Goal: Task Accomplishment & Management: Manage account settings

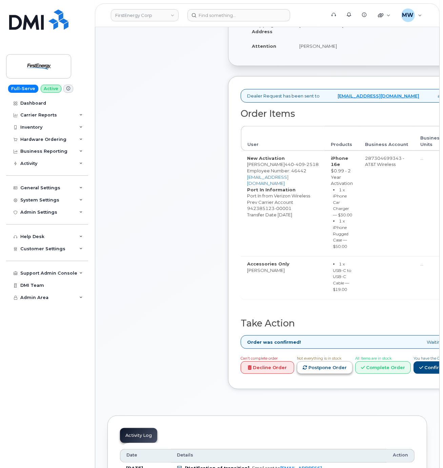
scroll to position [203, 0]
click at [411, 373] on link "Complete Order" at bounding box center [383, 367] width 56 height 13
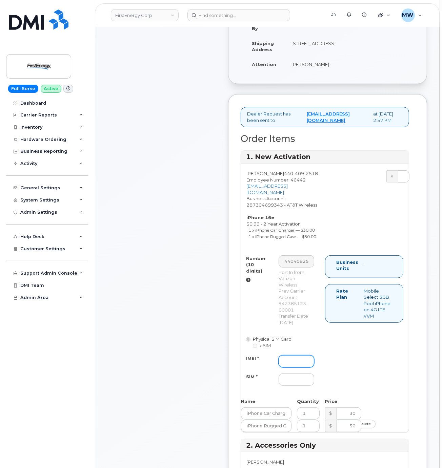
click at [288, 368] on input "IMEI *" at bounding box center [297, 361] width 36 height 12
paste input "351418495327354"
type input "351418495327354"
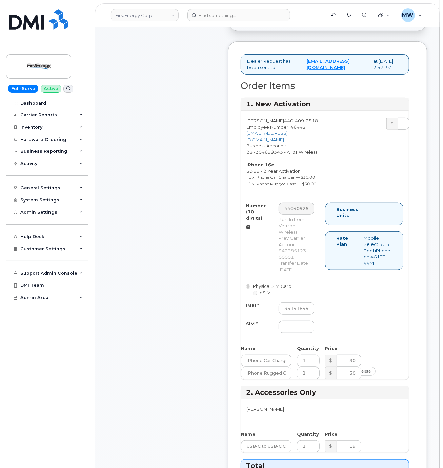
scroll to position [407, 0]
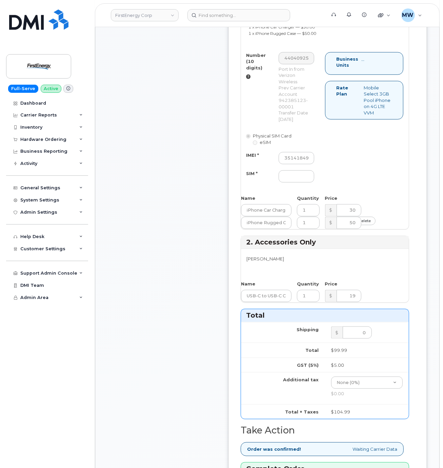
click at [279, 183] on div at bounding box center [296, 176] width 46 height 12
click at [300, 183] on input "SIM *" at bounding box center [297, 176] width 36 height 12
paste input "89043052010008889624028855072063"
type input "89043052010008889624028855072063"
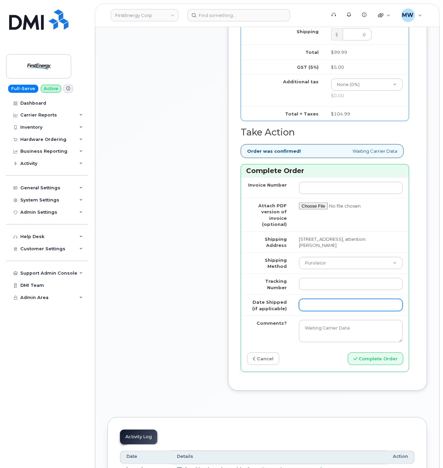
scroll to position [745, 0]
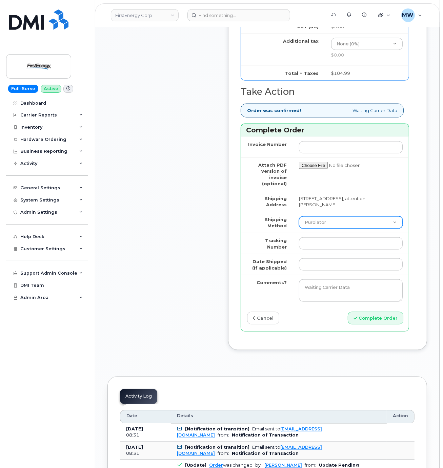
click at [328, 229] on select "Purolator UPS FedEx Canada Post Courier Other Drop Off Pick Up" at bounding box center [351, 223] width 104 height 12
select select "UPS"
click at [299, 229] on select "Purolator UPS FedEx Canada Post Courier Other Drop Off Pick Up" at bounding box center [351, 223] width 104 height 12
click at [326, 250] on input "Tracking Number" at bounding box center [351, 244] width 104 height 12
paste input "1ZH4K6592921973373(UPS)"
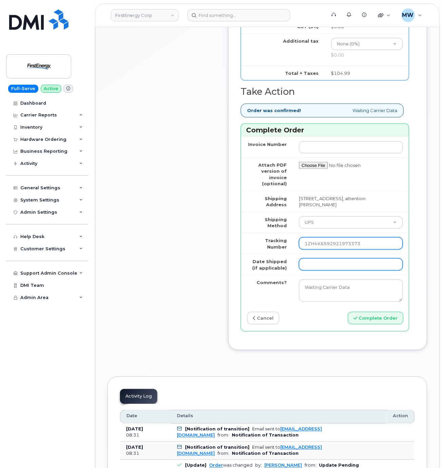
type input "1ZH4K6592921973373"
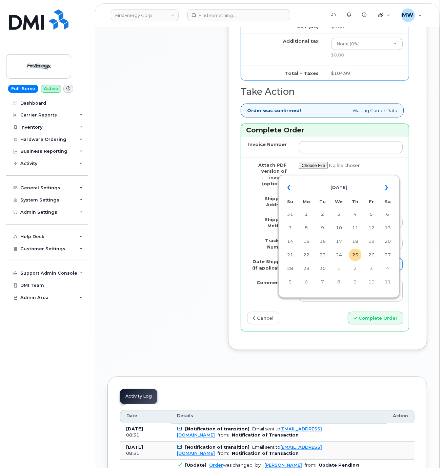
click at [329, 271] on input "Date Shipped (if applicable)" at bounding box center [351, 265] width 104 height 12
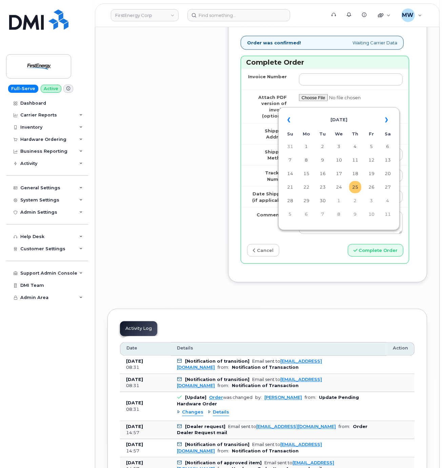
click td "25"
type input "2025-09-25"
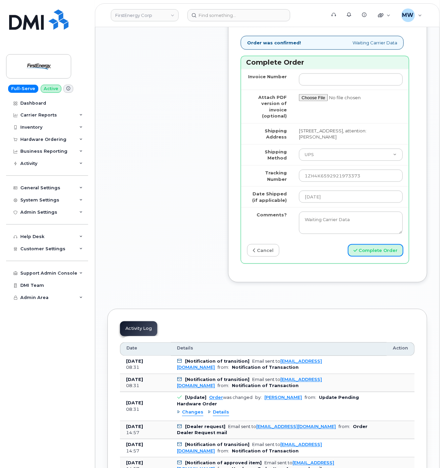
drag, startPoint x: 379, startPoint y: 294, endPoint x: 413, endPoint y: 272, distance: 40.3
click button "Complete Order"
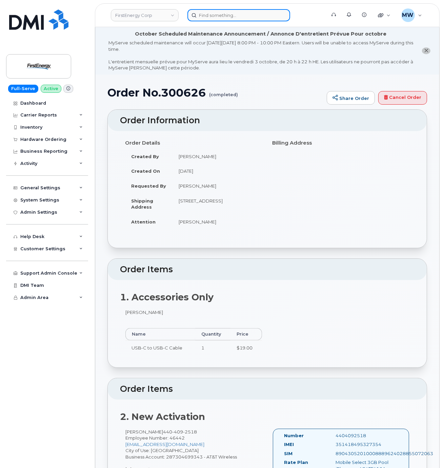
click at [239, 16] on input at bounding box center [238, 15] width 103 height 12
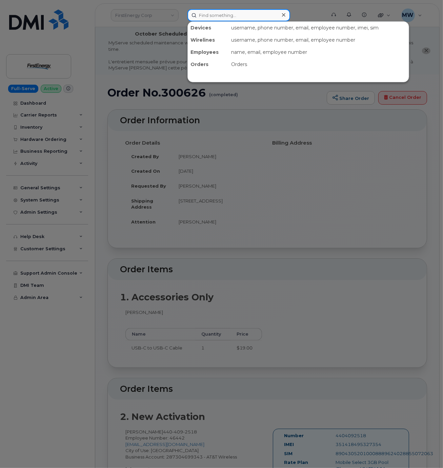
paste input "864) 742-8919"
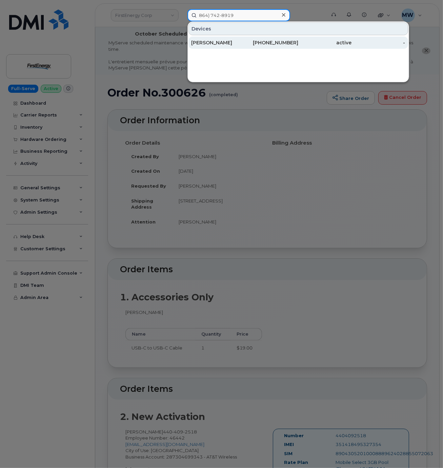
type input "864) 742-8919"
click at [240, 43] on div "SHANICE LEWIS" at bounding box center [218, 42] width 54 height 7
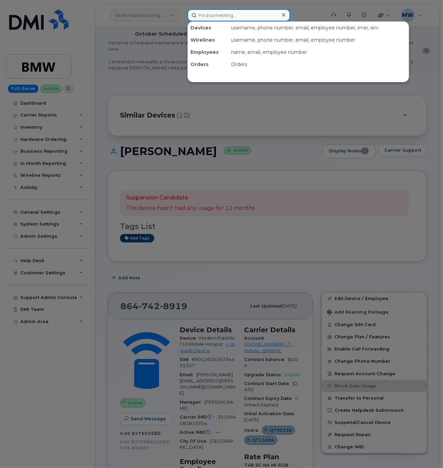
click at [237, 14] on input at bounding box center [238, 15] width 103 height 12
paste input "8647836819"
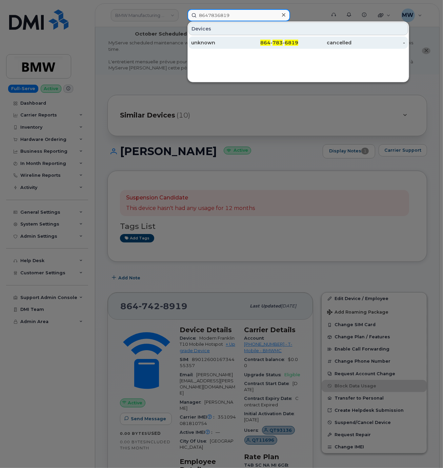
type input "8647836819"
click at [231, 46] on div "unknown" at bounding box center [218, 42] width 54 height 7
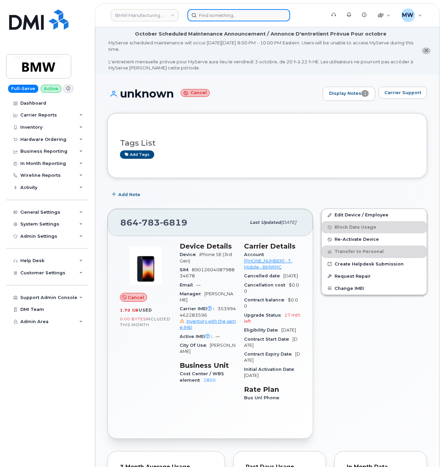
click at [209, 18] on input at bounding box center [238, 15] width 103 height 12
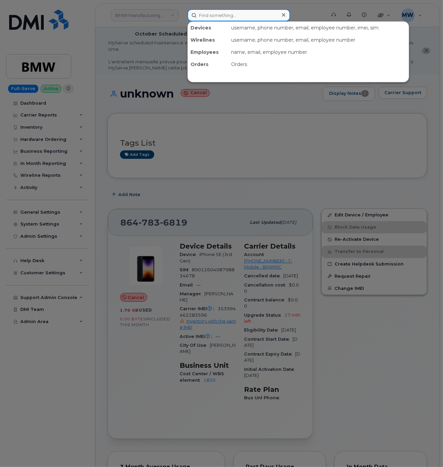
paste input "8649081529"
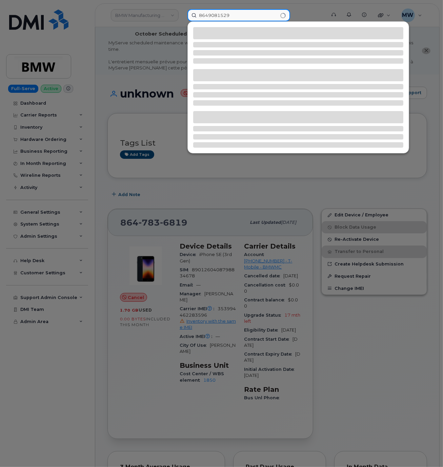
type input "8649081529"
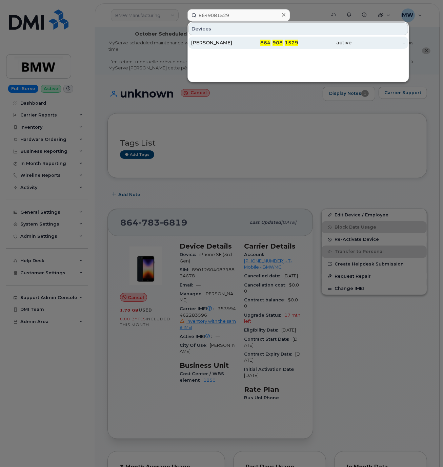
click at [262, 49] on div "864 - 908 - 1529" at bounding box center [272, 43] width 54 height 12
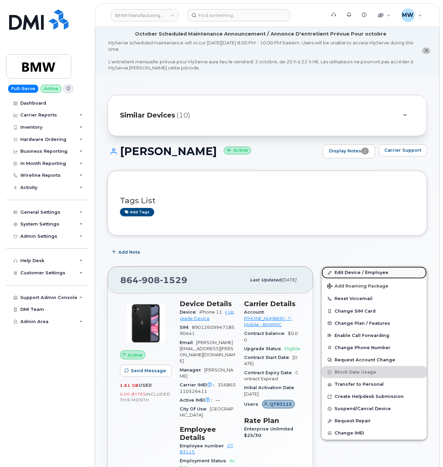
click at [340, 274] on link "Edit Device / Employee" at bounding box center [374, 273] width 105 height 12
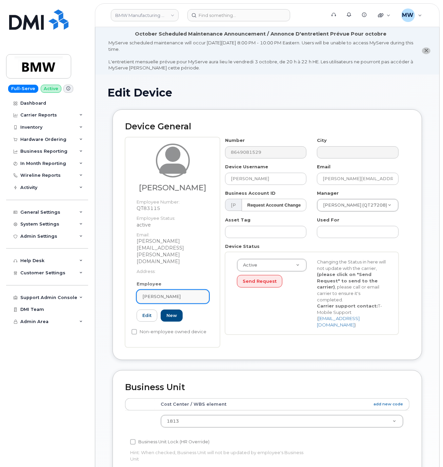
click at [191, 290] on link "[PERSON_NAME]" at bounding box center [173, 297] width 73 height 14
paste input "QT82084"
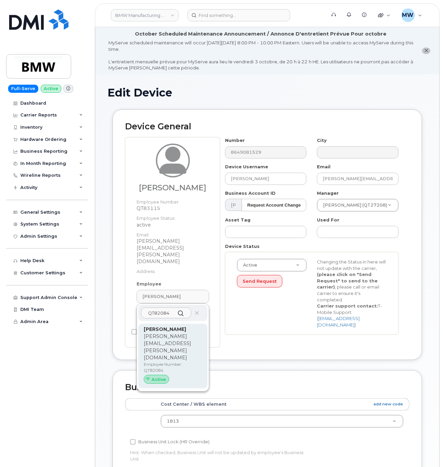
type input "QT82084"
click at [184, 362] on p "Employee Number: QT82084" at bounding box center [173, 368] width 58 height 12
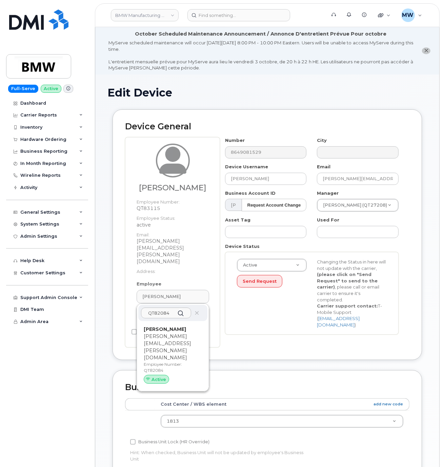
type input "QT82084"
type input "Nick Stolyarchuk"
type input "nikolay.stolyarchuk@bmwmc.com"
type input "14966742"
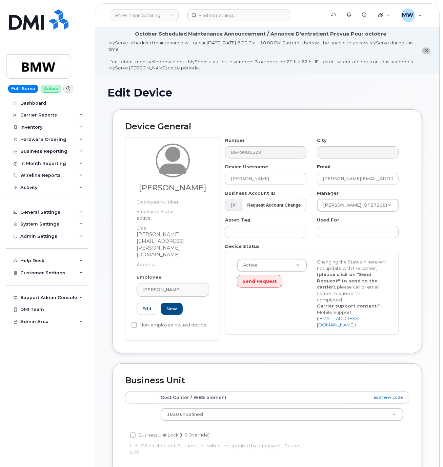
scroll to position [211, 0]
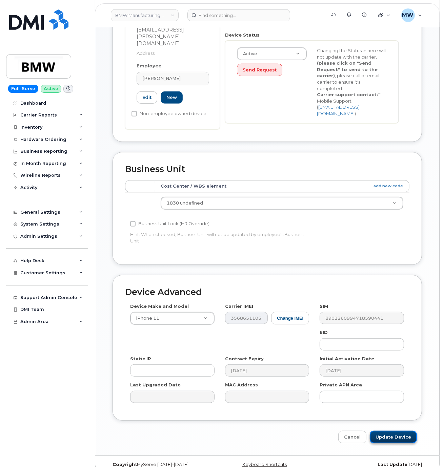
click at [385, 431] on input "Update Device" at bounding box center [393, 437] width 47 height 13
type input "Saving..."
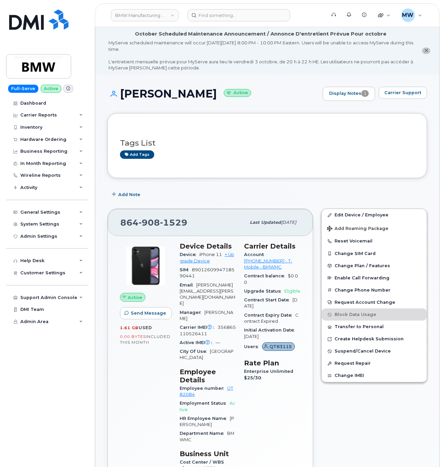
click at [231, 23] on header "BMW Manufacturing Co LLC Support Alerts Knowledge Base Quicklinks Suspend / Can…" at bounding box center [267, 15] width 345 height 24
click at [231, 20] on input at bounding box center [238, 15] width 103 height 12
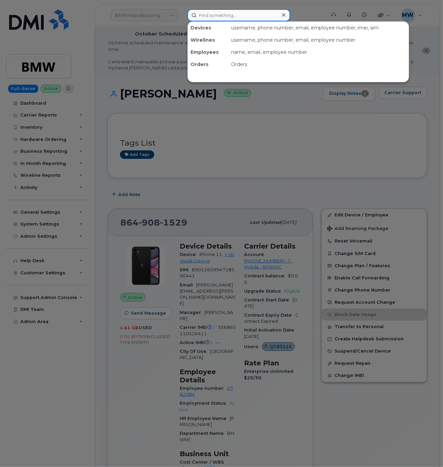
paste input "8649081288"
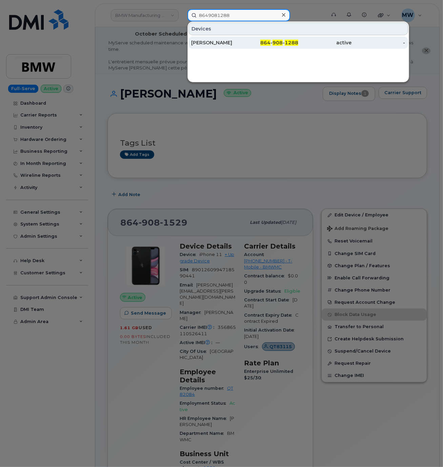
type input "8649081288"
click at [262, 45] on span "864" at bounding box center [265, 43] width 10 height 6
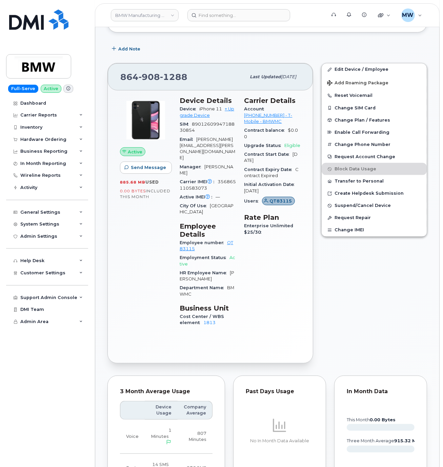
scroll to position [68, 0]
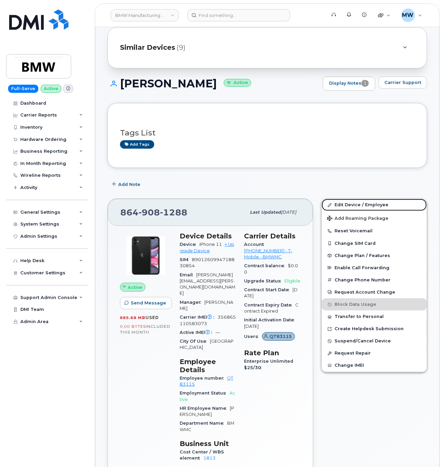
drag, startPoint x: 341, startPoint y: 207, endPoint x: 256, endPoint y: 1, distance: 223.4
click at [341, 207] on link "Edit Device / Employee" at bounding box center [374, 205] width 105 height 12
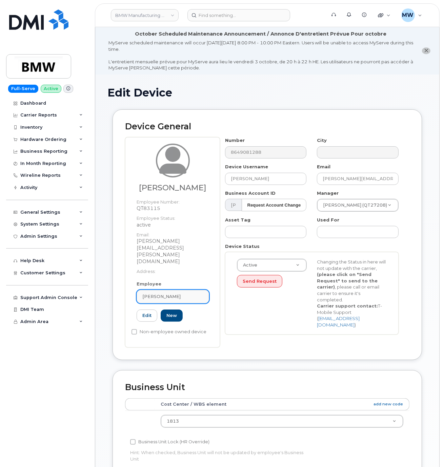
click at [188, 293] on div "Stephen Haloulos" at bounding box center [172, 296] width 61 height 6
paste input "Ryan Lemieux"
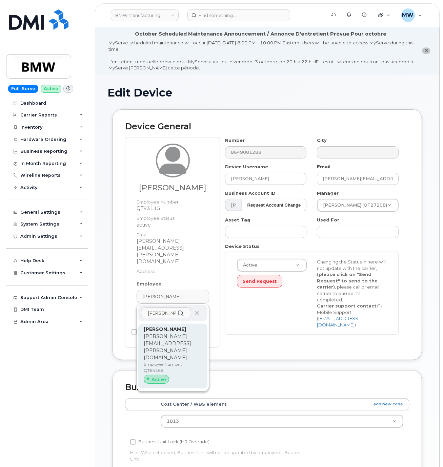
type input "Ryan Lemieux"
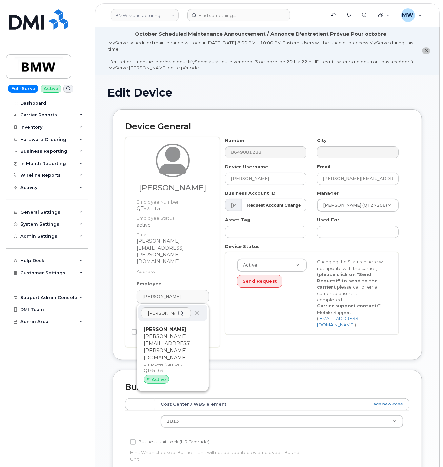
drag, startPoint x: 169, startPoint y: 337, endPoint x: 282, endPoint y: 48, distance: 310.2
click at [169, 362] on p "Employee Number: QT84169" at bounding box center [173, 368] width 58 height 12
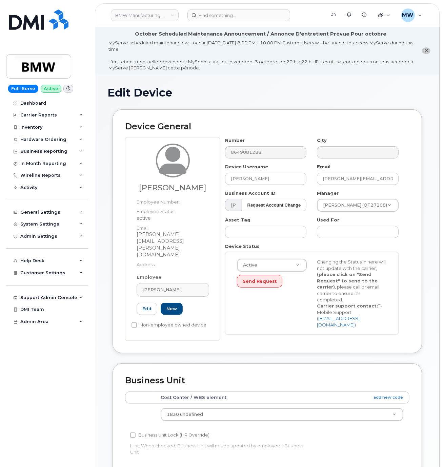
type input "QT84169"
type input "Ryan Lemieux"
type input "ryan.lemieux@bmwmc.com"
type input "14966742"
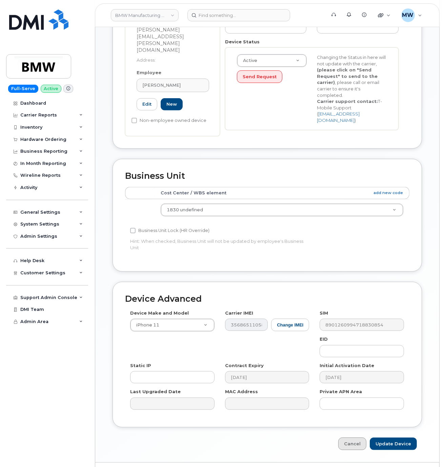
scroll to position [211, 0]
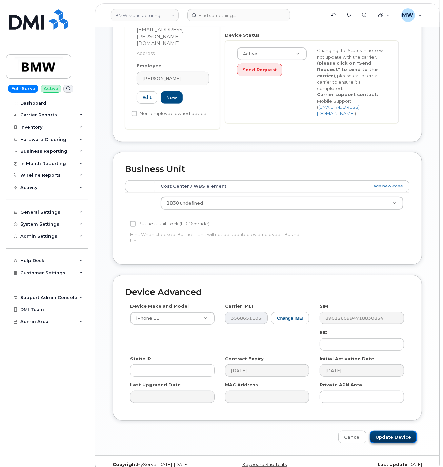
click at [394, 431] on input "Update Device" at bounding box center [393, 437] width 47 height 13
type input "Saving..."
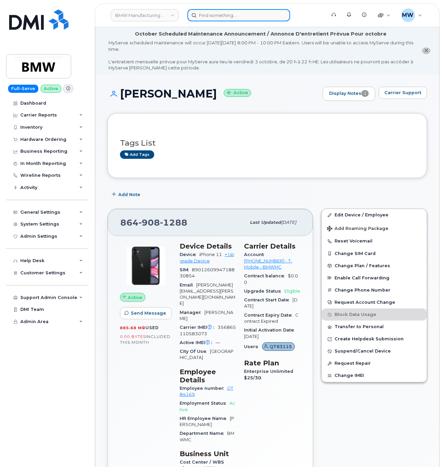
click at [231, 16] on input at bounding box center [238, 15] width 103 height 12
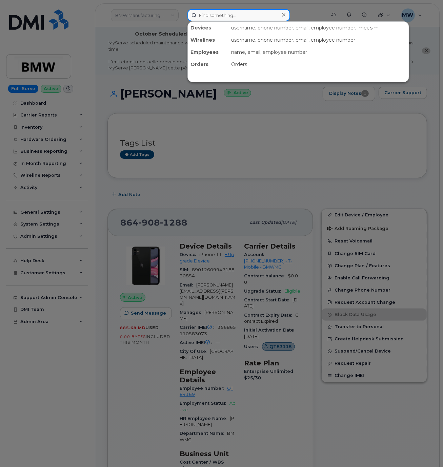
paste input "8643867707"
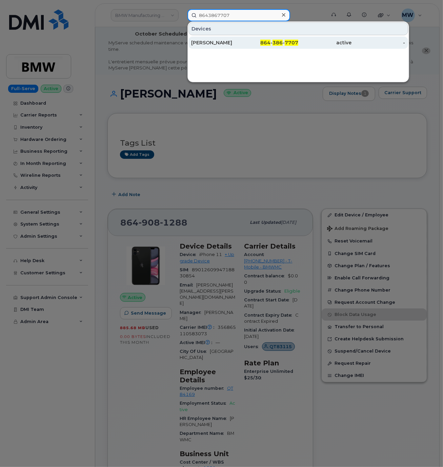
type input "8643867707"
click at [275, 43] on span "386" at bounding box center [277, 43] width 10 height 6
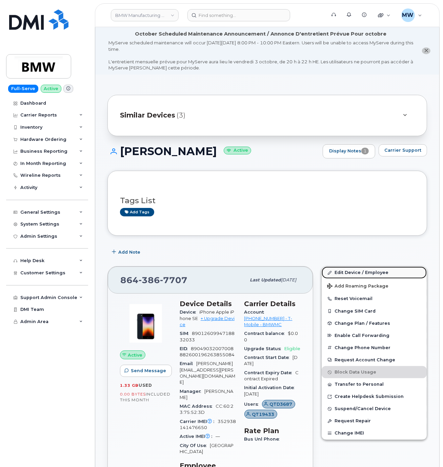
click at [362, 269] on link "Edit Device / Employee" at bounding box center [374, 273] width 105 height 12
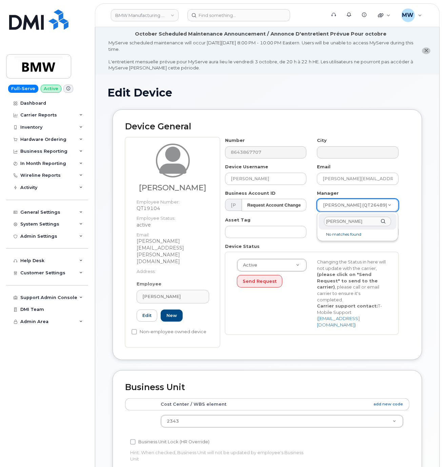
type input "tony kennedy"
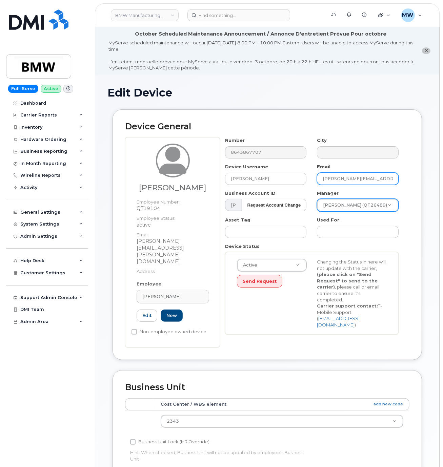
drag, startPoint x: 394, startPoint y: 181, endPoint x: 295, endPoint y: 190, distance: 99.0
click at [295, 190] on div "Number 8643867707 City Device Username Tony Kennedy Email tony.kennedy@bmwmc.co…" at bounding box center [312, 238] width 184 height 203
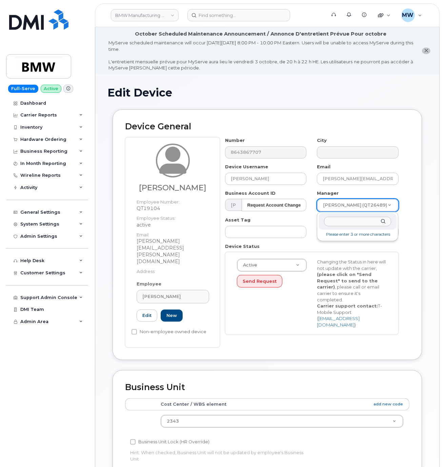
type input "tony.kennedy@bmwmc.com"
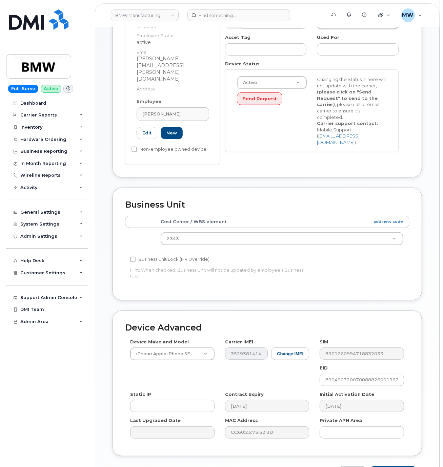
scroll to position [144, 0]
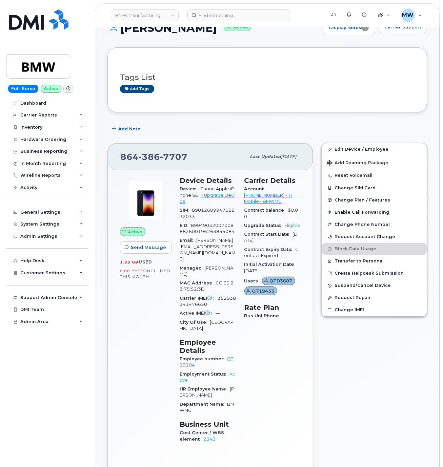
scroll to position [203, 0]
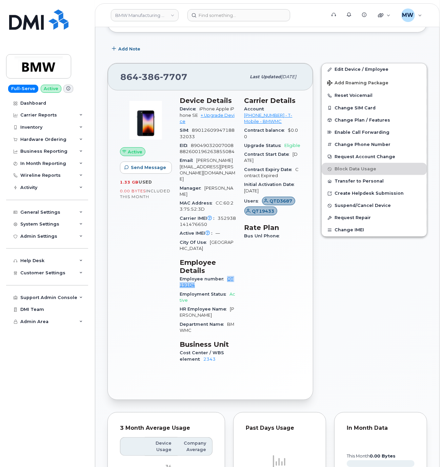
drag, startPoint x: 196, startPoint y: 268, endPoint x: 226, endPoint y: 264, distance: 30.1
click at [226, 275] on div "Employee number QT19104" at bounding box center [208, 282] width 57 height 15
copy link "QT19104"
click at [42, 275] on span "Customer Settings" at bounding box center [42, 272] width 45 height 5
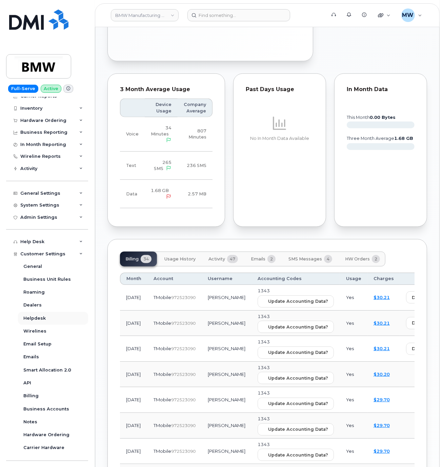
scroll to position [0, 0]
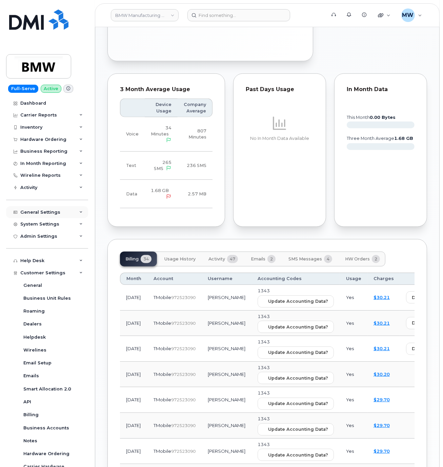
click at [50, 212] on div "General Settings" at bounding box center [40, 212] width 40 height 5
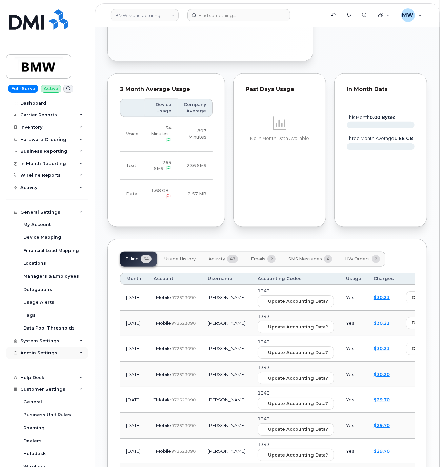
click at [44, 354] on div "Admin Settings" at bounding box center [38, 352] width 37 height 5
click at [54, 191] on div "Activity" at bounding box center [47, 188] width 82 height 12
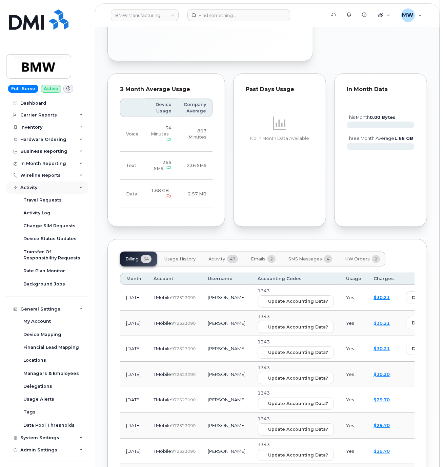
click at [46, 189] on div "Activity" at bounding box center [47, 188] width 82 height 12
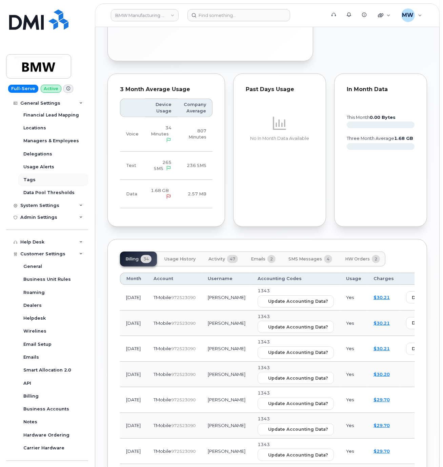
scroll to position [68, 0]
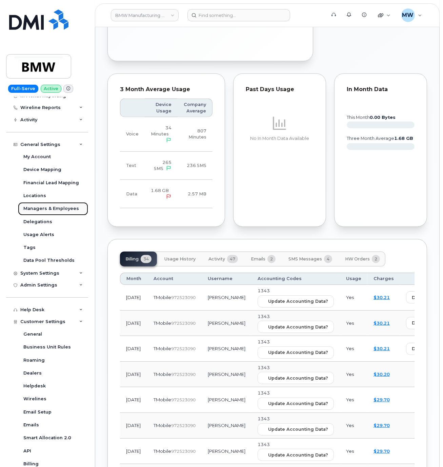
click at [64, 205] on link "Managers & Employees" at bounding box center [53, 208] width 70 height 13
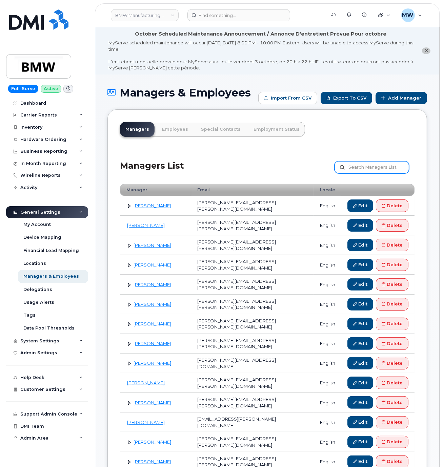
click at [367, 169] on input "text" at bounding box center [371, 167] width 75 height 12
paste input "QT19104"
click at [339, 168] on input "QT19104" at bounding box center [371, 167] width 75 height 12
type input "QT19104"
click at [343, 168] on label "QT19104" at bounding box center [371, 167] width 75 height 12
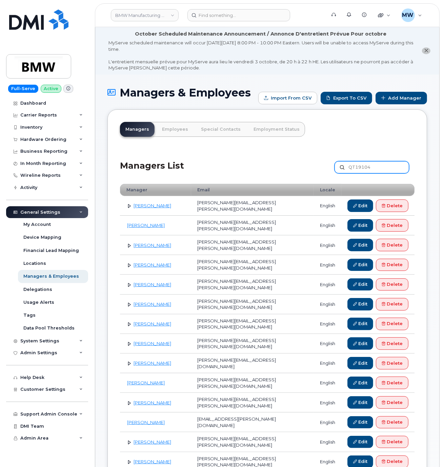
click at [343, 168] on input "QT19104" at bounding box center [371, 167] width 75 height 12
click at [392, 166] on input "QT19104" at bounding box center [371, 167] width 75 height 12
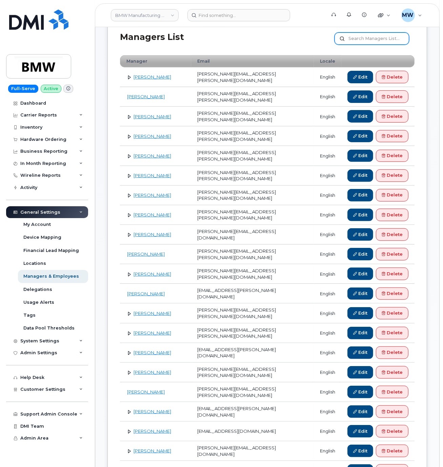
scroll to position [203, 0]
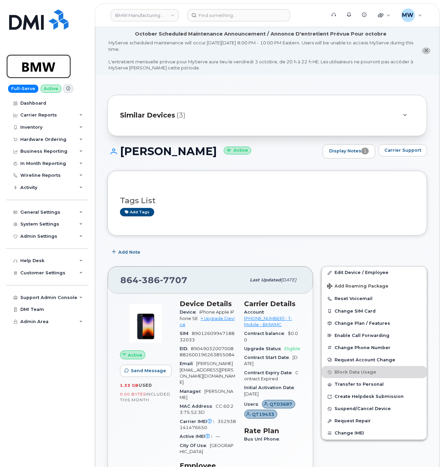
click at [51, 60] on img at bounding box center [39, 67] width 52 height 20
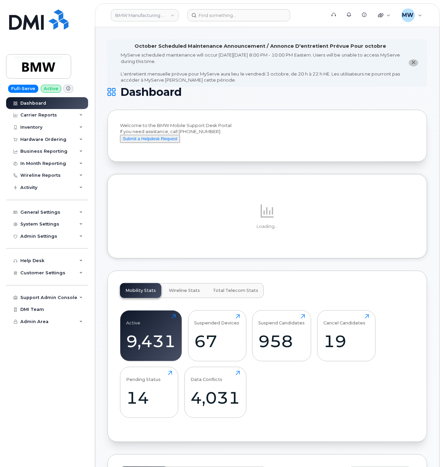
scroll to position [203, 0]
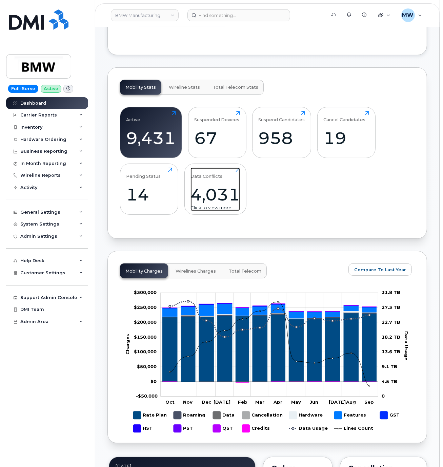
click at [224, 211] on div "Click to view more" at bounding box center [214, 208] width 49 height 6
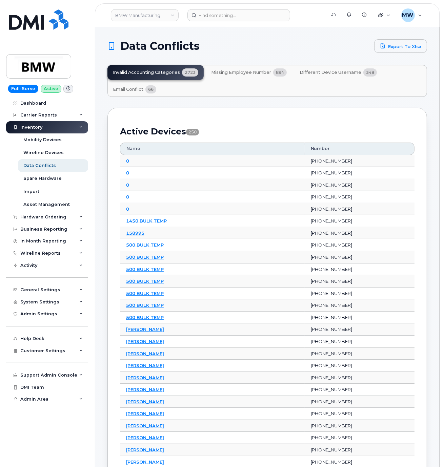
click at [332, 74] on span "Different Device Username" at bounding box center [331, 72] width 62 height 5
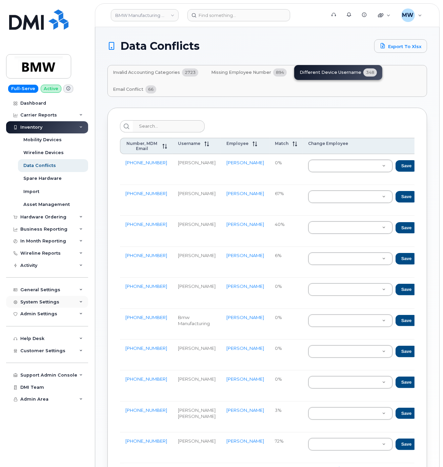
click at [64, 305] on div "System Settings" at bounding box center [47, 302] width 82 height 12
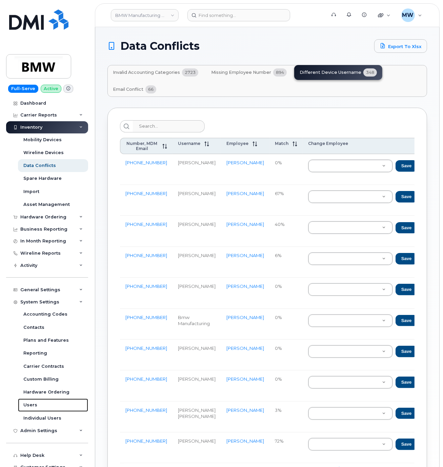
drag, startPoint x: 36, startPoint y: 405, endPoint x: 185, endPoint y: 364, distance: 154.6
click at [36, 404] on div "Users" at bounding box center [30, 405] width 14 height 6
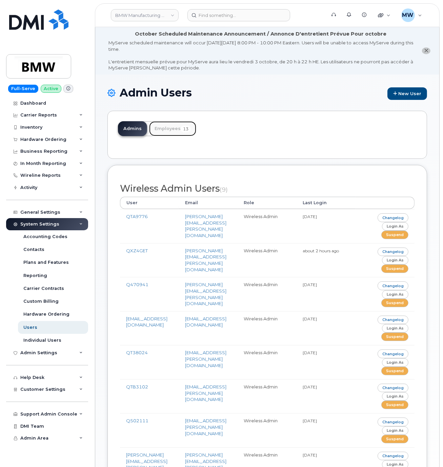
click at [181, 123] on link "Employees 13" at bounding box center [172, 128] width 47 height 15
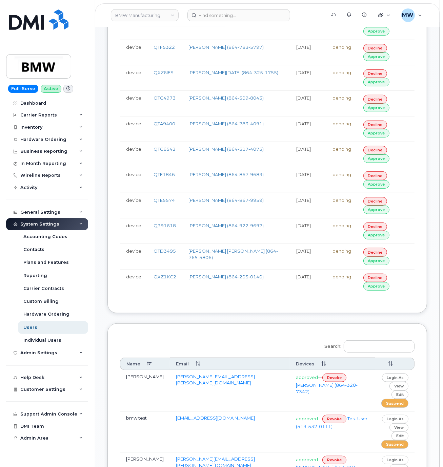
scroll to position [407, 0]
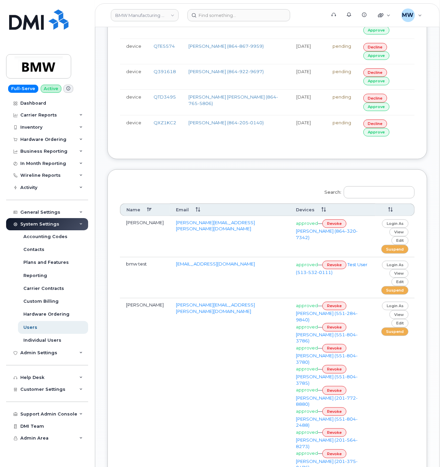
click at [379, 201] on label "Search:" at bounding box center [367, 191] width 94 height 19
click at [379, 199] on input "Search:" at bounding box center [379, 192] width 71 height 12
paste input "8643867707"
type input "8643867707"
paste input "[PERSON_NAME]"
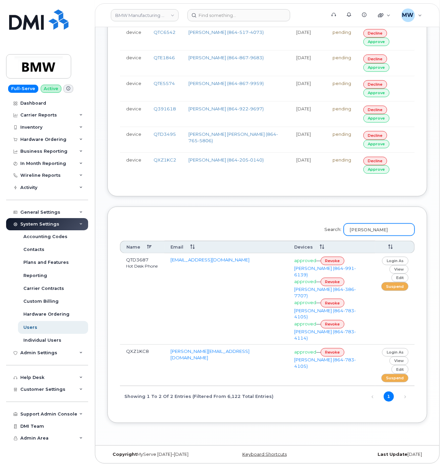
scroll to position [358, 0]
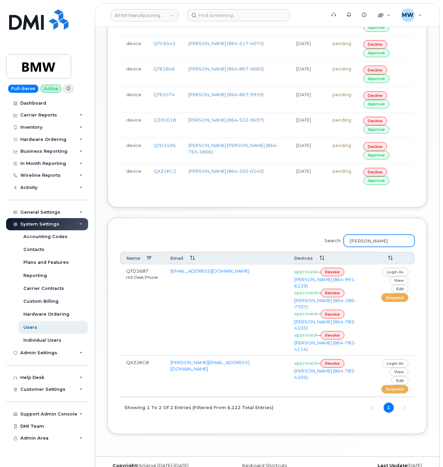
drag, startPoint x: 346, startPoint y: 252, endPoint x: 317, endPoint y: 245, distance: 29.0
click at [320, 252] on div "Search: [PERSON_NAME] Name Email Devices" at bounding box center [267, 324] width 294 height 188
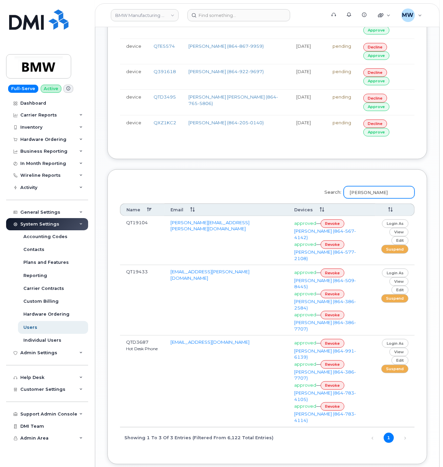
scroll to position [411, 0]
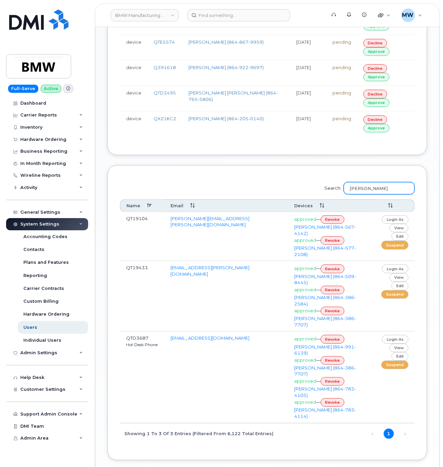
type input "[PERSON_NAME]"
click at [211, 227] on link "[PERSON_NAME][EMAIL_ADDRESS][PERSON_NAME][DOMAIN_NAME]" at bounding box center [209, 222] width 79 height 12
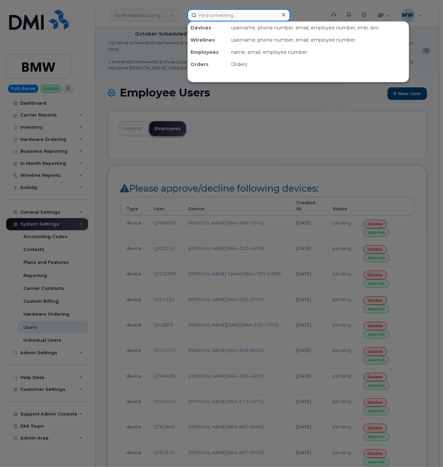
click at [209, 17] on input at bounding box center [238, 15] width 103 height 12
paste input "[PHONE_NUMBER]"
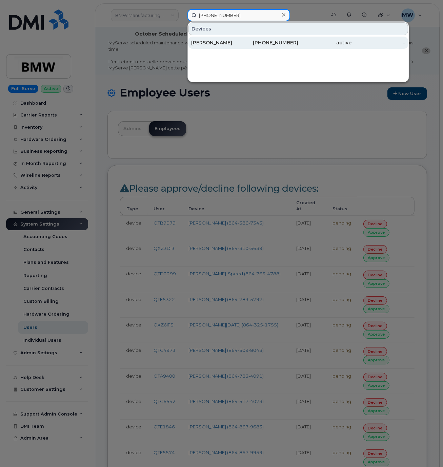
type input "[PHONE_NUMBER]"
click at [238, 46] on div "[PERSON_NAME]" at bounding box center [218, 42] width 54 height 7
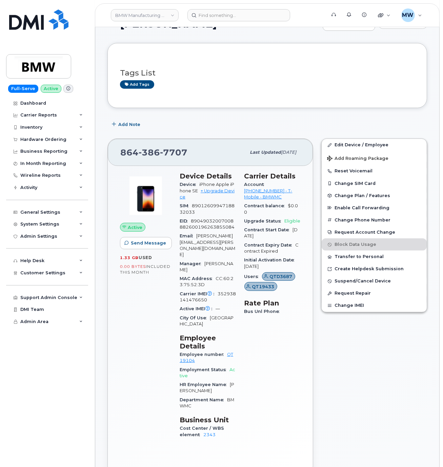
scroll to position [203, 0]
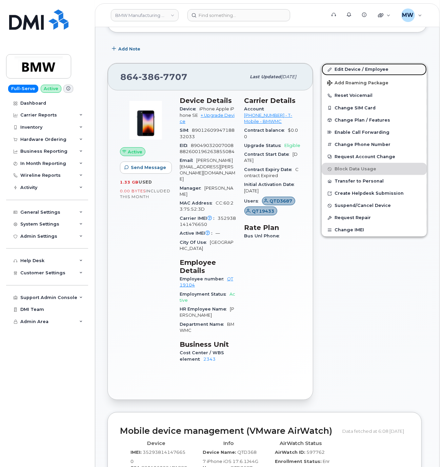
click at [366, 75] on link "Edit Device / Employee" at bounding box center [374, 69] width 105 height 12
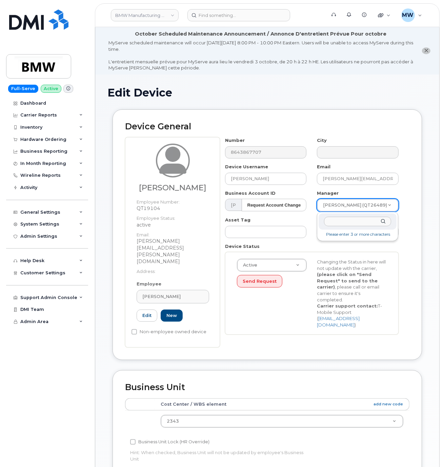
paste input "(864) 386-7707"
type input "(864) 386-7707"
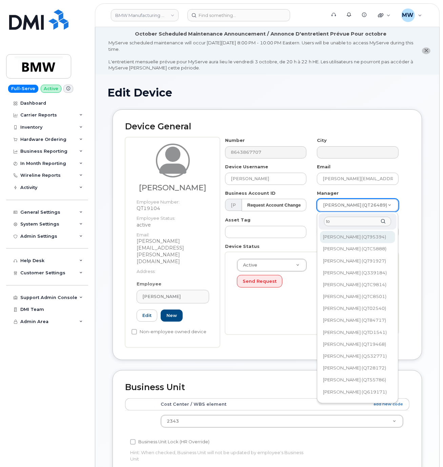
type input "t"
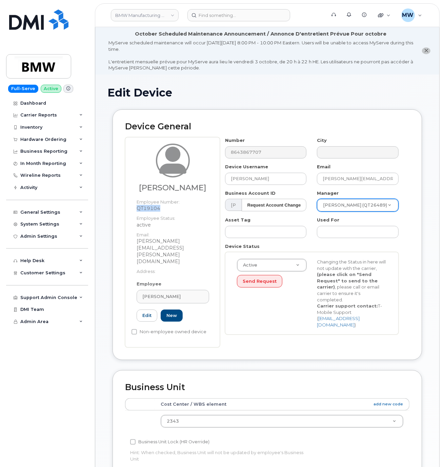
drag, startPoint x: 171, startPoint y: 207, endPoint x: 138, endPoint y: 209, distance: 33.6
click at [138, 209] on dd "QT19104" at bounding box center [173, 208] width 73 height 7
copy dd "QT19104"
drag, startPoint x: 280, startPoint y: 217, endPoint x: 326, endPoint y: 214, distance: 46.9
click at [325, 214] on div "Number 8643867707 City Device Username Tony Kennedy Email tony.kennedy@bmwmc.co…" at bounding box center [312, 238] width 184 height 203
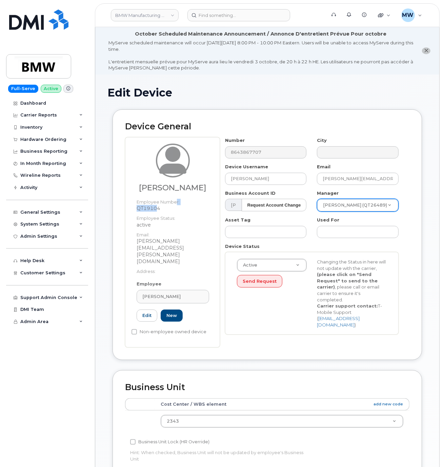
drag, startPoint x: 177, startPoint y: 204, endPoint x: 157, endPoint y: 211, distance: 21.1
click at [157, 211] on dl "Employee Number: QT19104 Employee Status: active Email: tony.kennedy@bmwmc.com …" at bounding box center [173, 234] width 73 height 79
click at [158, 209] on dd "QT19104" at bounding box center [173, 208] width 73 height 7
type input "QT19104"
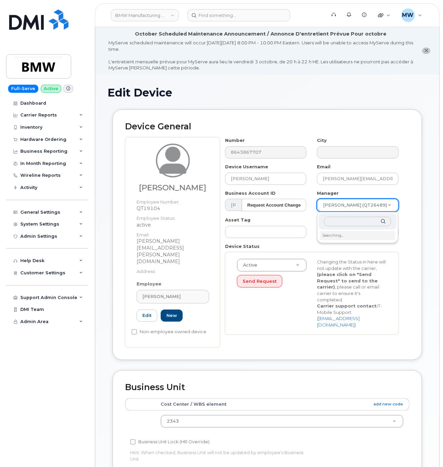
drag, startPoint x: 343, startPoint y: 208, endPoint x: 352, endPoint y: 213, distance: 10.3
type input "QT19104"
click at [54, 234] on div "Admin Settings" at bounding box center [38, 236] width 37 height 5
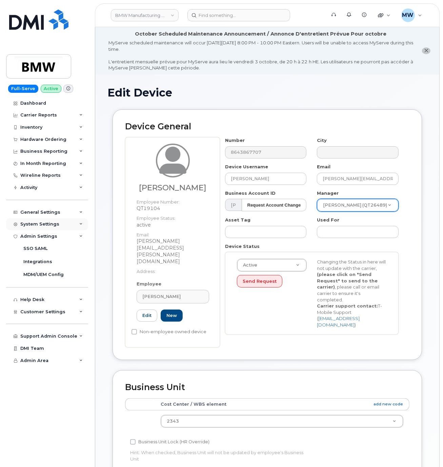
click at [47, 223] on div "System Settings" at bounding box center [39, 224] width 39 height 5
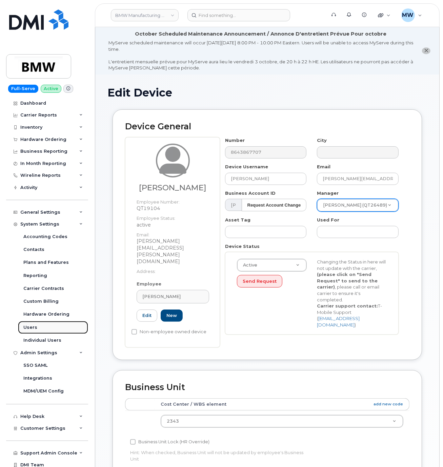
click at [27, 327] on div "Users" at bounding box center [30, 328] width 14 height 6
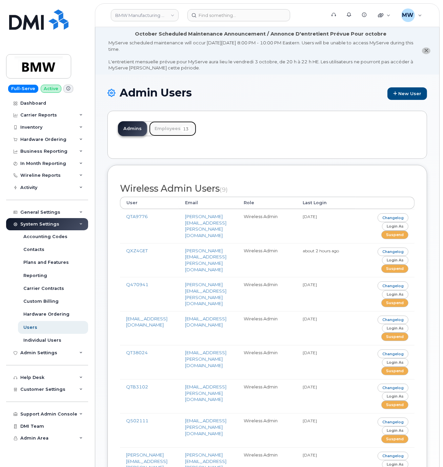
click at [173, 135] on link "Employees 13" at bounding box center [172, 128] width 47 height 15
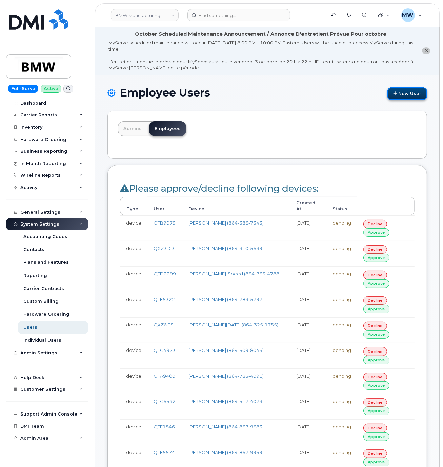
click at [398, 91] on link "New User" at bounding box center [407, 93] width 40 height 13
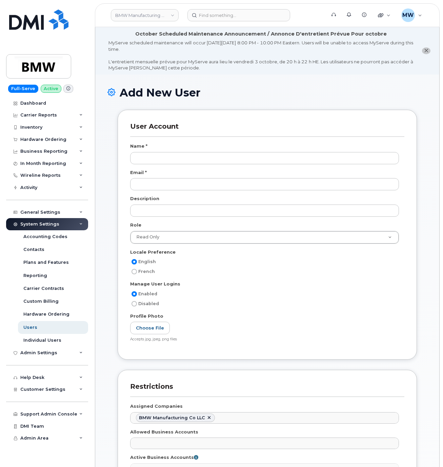
select select
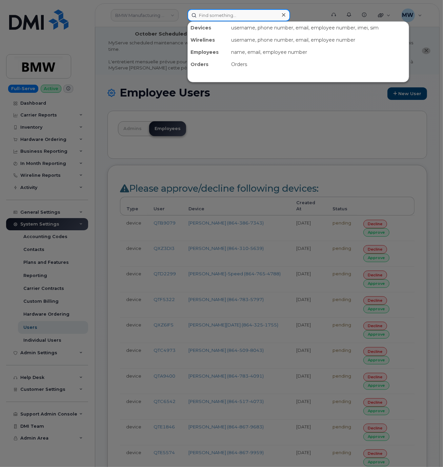
click at [203, 18] on input at bounding box center [238, 15] width 103 height 12
paste input "864) 742-8919"
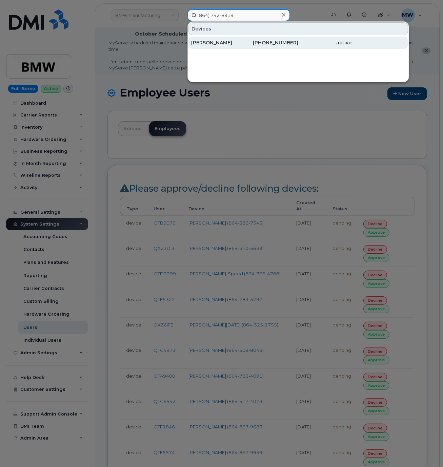
type input "864) 742-8919"
click at [340, 47] on div "active" at bounding box center [325, 43] width 54 height 12
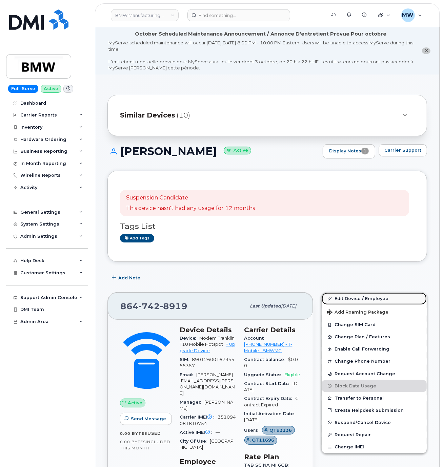
click at [348, 301] on link "Edit Device / Employee" at bounding box center [374, 299] width 105 height 12
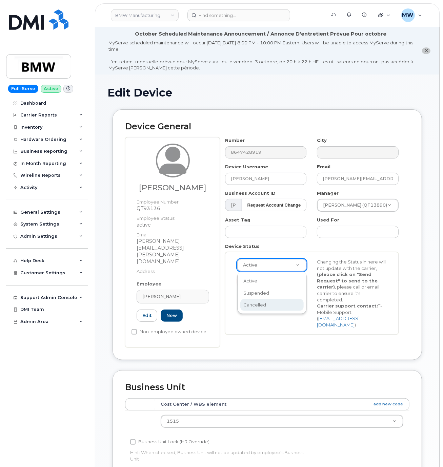
select select "cancelled"
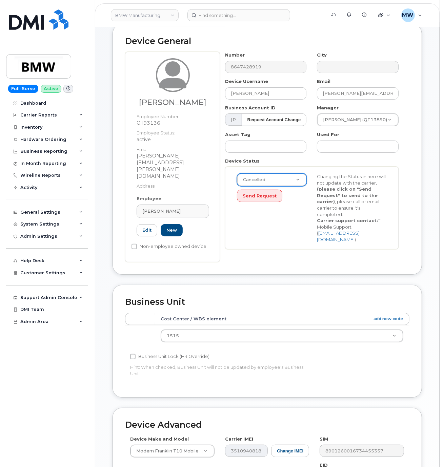
scroll to position [212, 0]
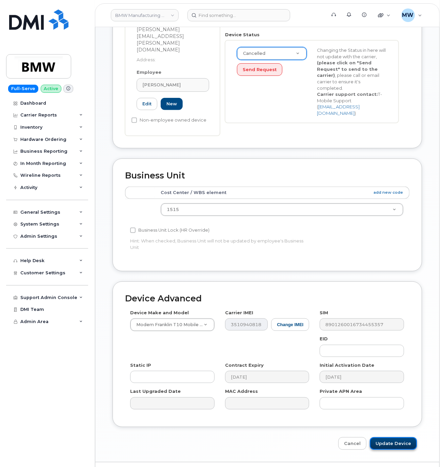
click at [396, 437] on input "Update Device" at bounding box center [393, 443] width 47 height 13
type input "Saving..."
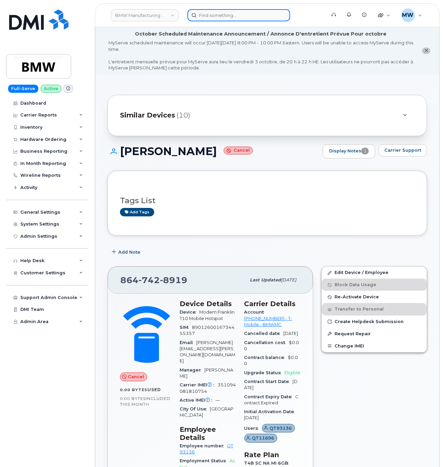
click at [223, 16] on input at bounding box center [238, 15] width 103 height 12
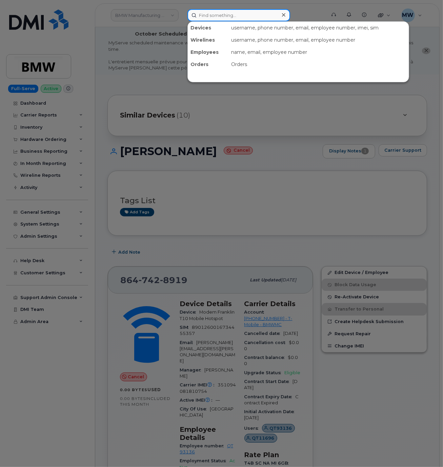
paste input "8643867707"
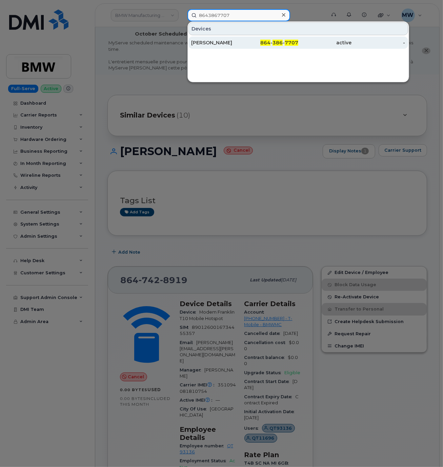
type input "8643867707"
click at [231, 44] on div "[PERSON_NAME]" at bounding box center [218, 42] width 54 height 7
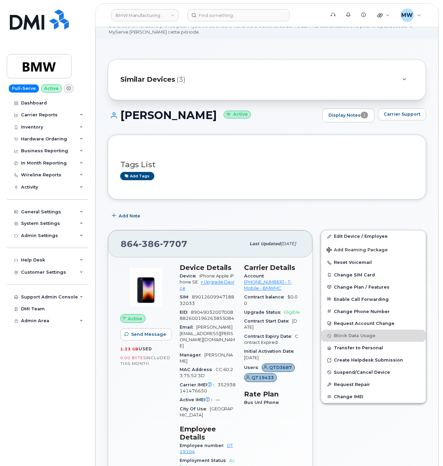
scroll to position [136, 0]
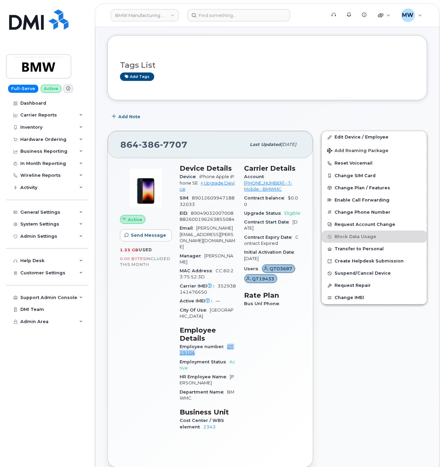
drag, startPoint x: 202, startPoint y: 337, endPoint x: 226, endPoint y: 330, distance: 25.5
click at [226, 343] on div "Employee number QT19104" at bounding box center [208, 350] width 57 height 15
copy link "QT19104"
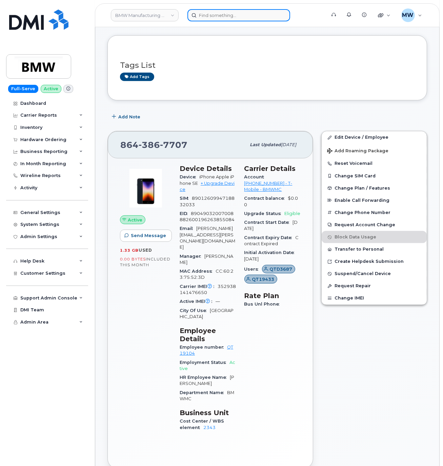
click at [218, 14] on input at bounding box center [238, 15] width 103 height 12
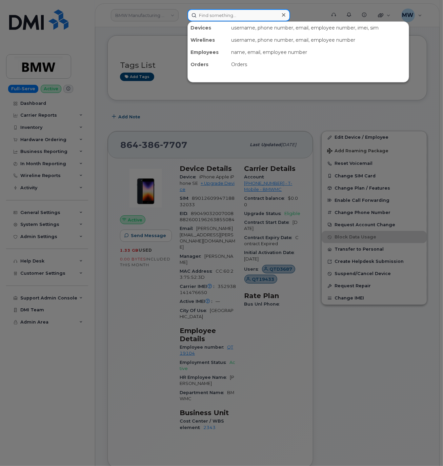
paste input "8647836819"
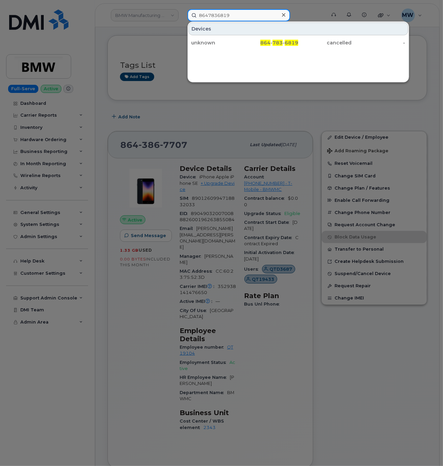
type input "8647836819"
click at [307, 11] on div at bounding box center [221, 233] width 443 height 466
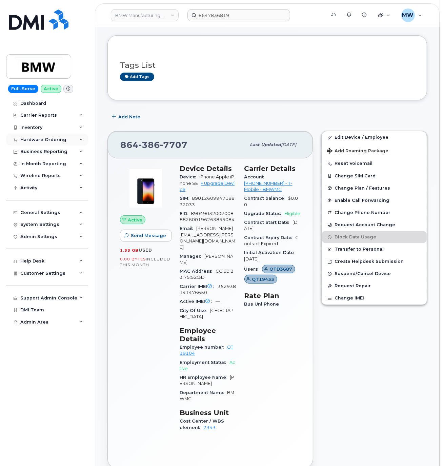
click at [51, 142] on div "Hardware Ordering" at bounding box center [43, 139] width 46 height 5
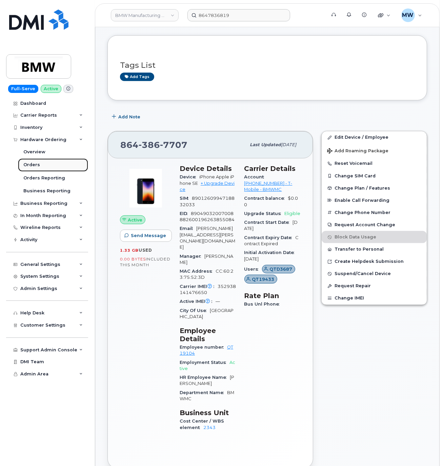
click at [32, 163] on div "Orders" at bounding box center [31, 165] width 17 height 6
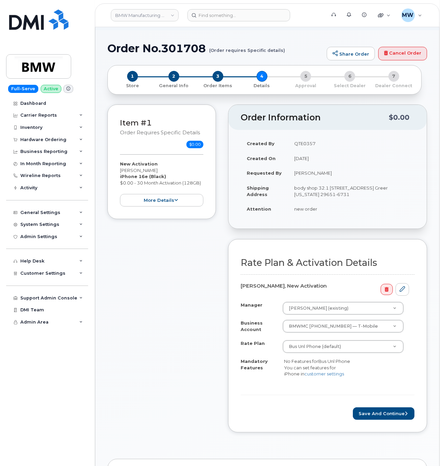
scroll to position [136, 0]
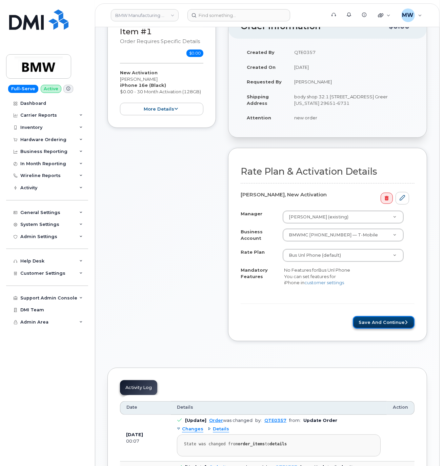
click at [366, 328] on button "Save and Continue" at bounding box center [384, 322] width 62 height 13
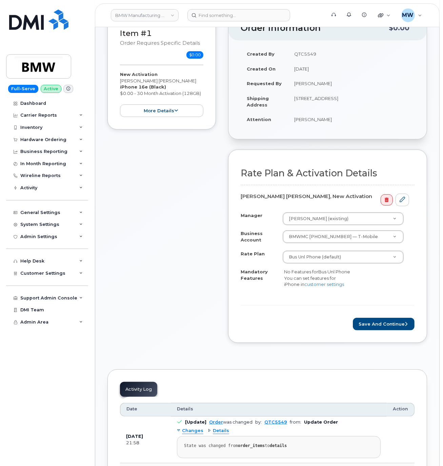
scroll to position [136, 0]
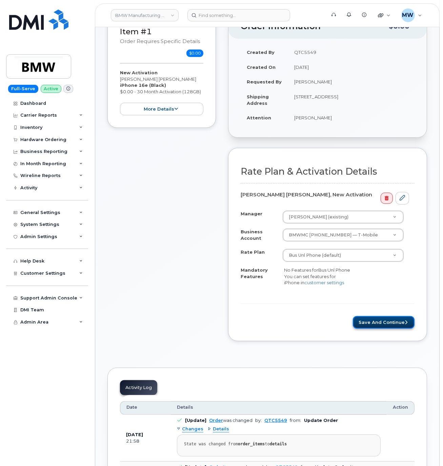
click at [367, 328] on button "Save and Continue" at bounding box center [384, 322] width 62 height 13
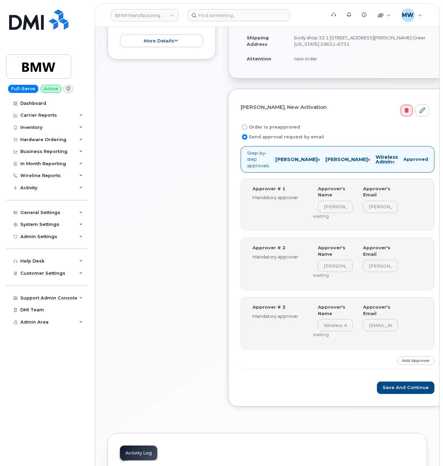
scroll to position [271, 0]
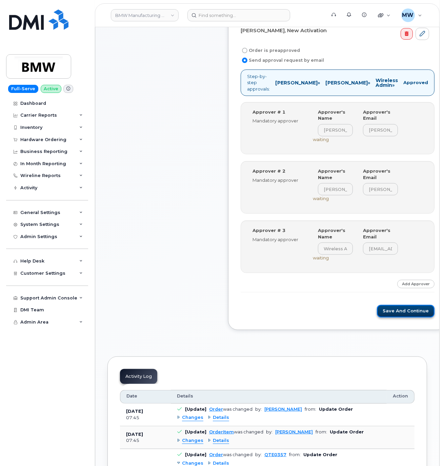
click at [385, 316] on button "Save and Continue" at bounding box center [406, 311] width 58 height 13
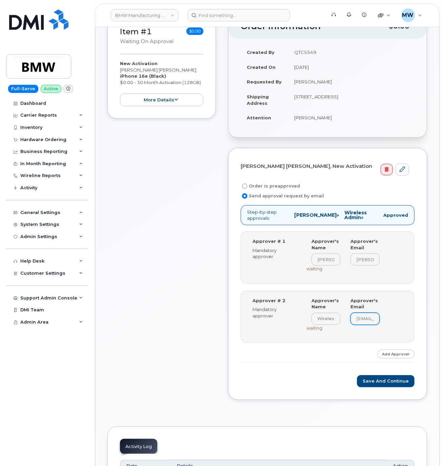
scroll to position [203, 0]
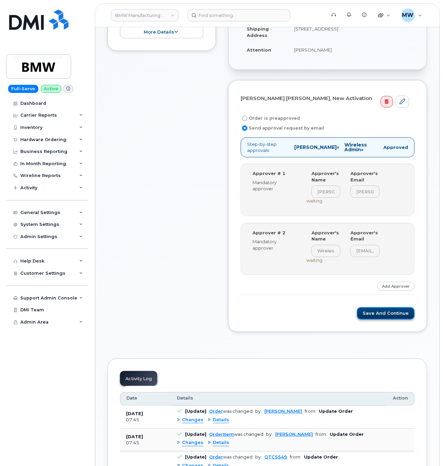
click at [382, 315] on button "Save and Continue" at bounding box center [386, 313] width 58 height 13
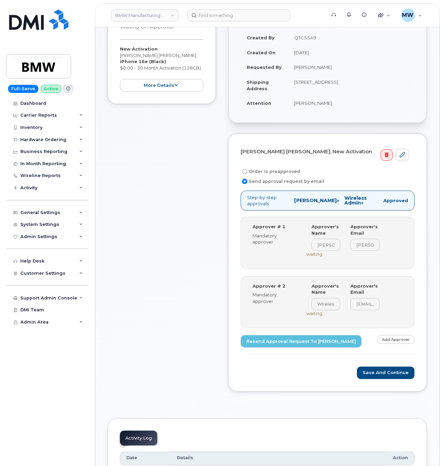
scroll to position [203, 0]
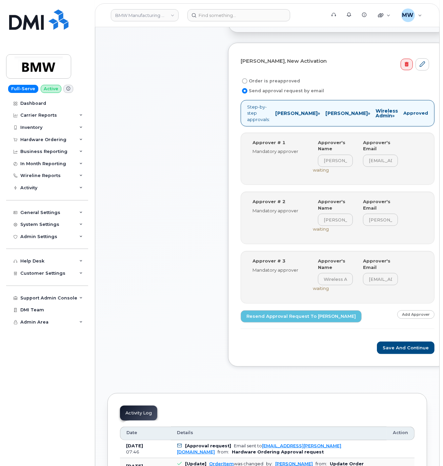
scroll to position [271, 0]
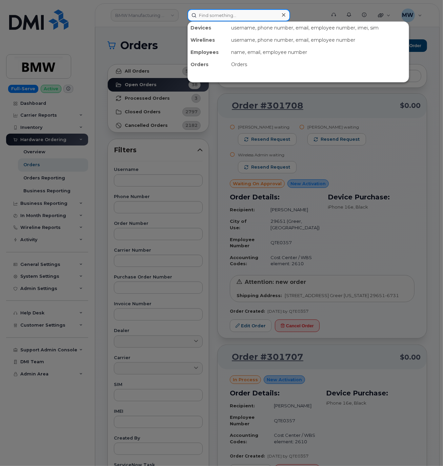
click at [205, 16] on input at bounding box center [238, 15] width 103 height 12
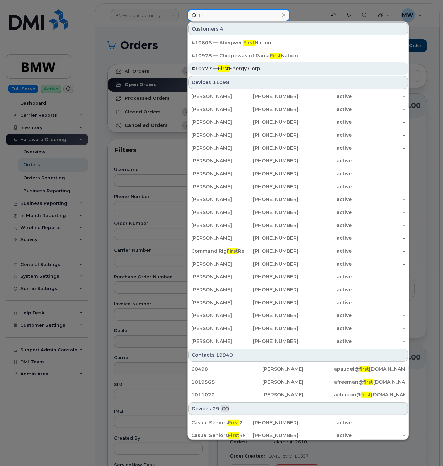
type input "first"
click at [260, 65] on div "#10777 — First Energy Corp" at bounding box center [298, 68] width 214 height 12
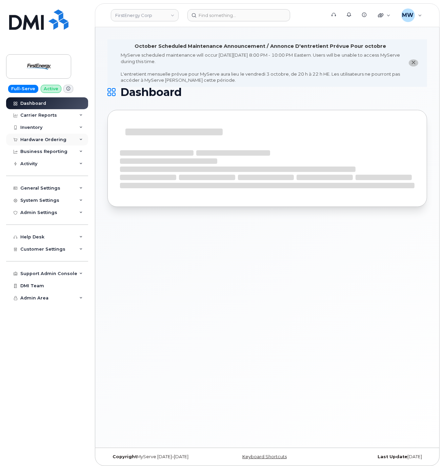
click at [57, 135] on div "Hardware Ordering" at bounding box center [47, 139] width 82 height 12
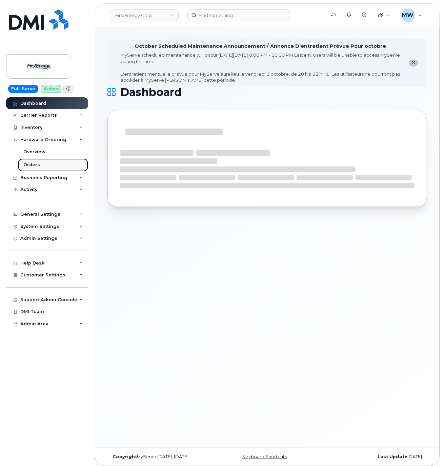
click at [35, 163] on div "Orders" at bounding box center [31, 165] width 17 height 6
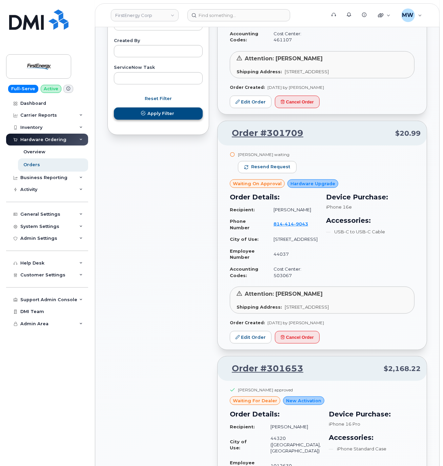
scroll to position [339, 0]
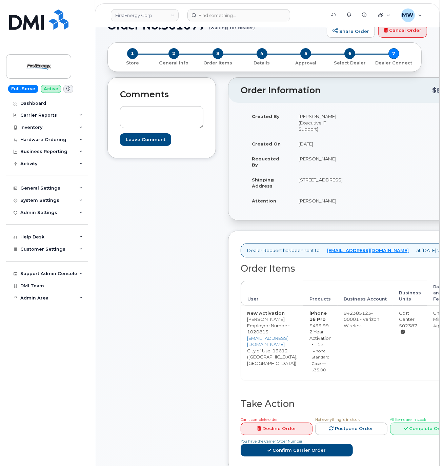
scroll to position [68, 0]
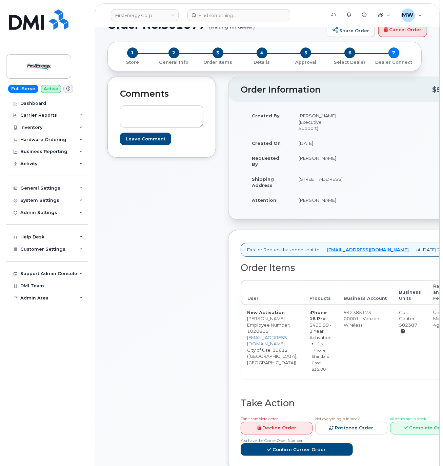
click at [164, 283] on div "Comments Leave Comment" at bounding box center [161, 279] width 108 height 404
click at [353, 443] on link "Confirm Carrier Order" at bounding box center [297, 449] width 112 height 13
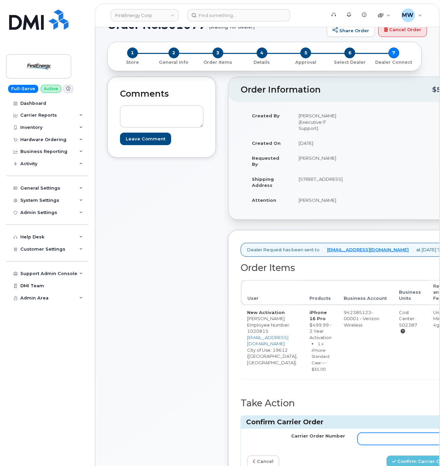
click at [379, 432] on input "Carrier Order Number" at bounding box center [406, 438] width 98 height 12
paste input "MB3000596658107"
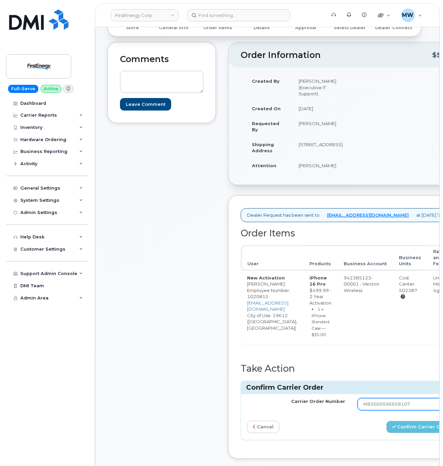
scroll to position [136, 0]
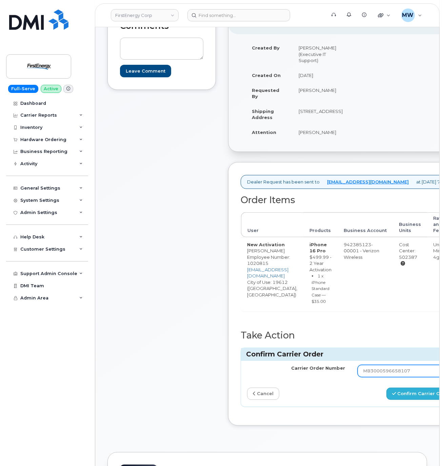
type input "MB3000596658107"
click at [396, 391] on icon "submit" at bounding box center [394, 393] width 4 height 4
